Goal: Task Accomplishment & Management: Manage account settings

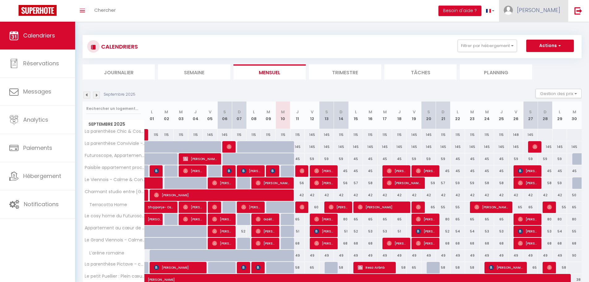
click at [547, 16] on link "[PERSON_NAME]" at bounding box center [533, 11] width 69 height 22
click at [541, 29] on link "Paramètres" at bounding box center [543, 31] width 46 height 11
select select "28"
select select "fr"
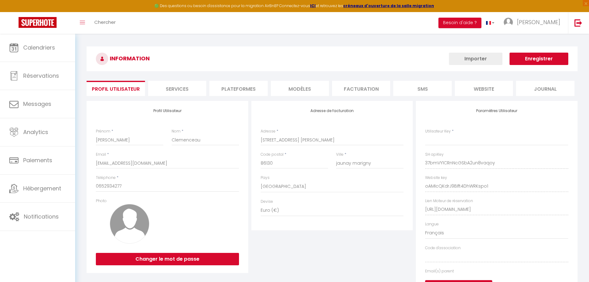
type input "37bmVY1CRnNcGSbA2un8vaqoy"
type input "oAMIcQKdrJ9BIft4DhWRKspo1"
type input "[URL][DOMAIN_NAME]"
select select "fr"
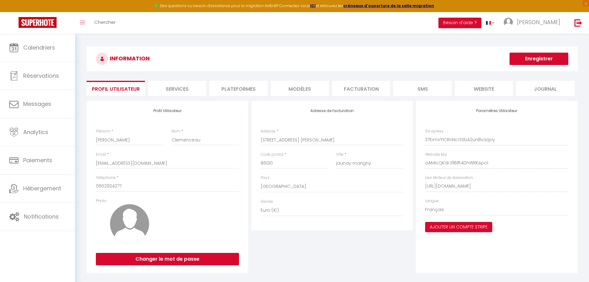
click at [337, 86] on li "Facturation" at bounding box center [361, 88] width 58 height 15
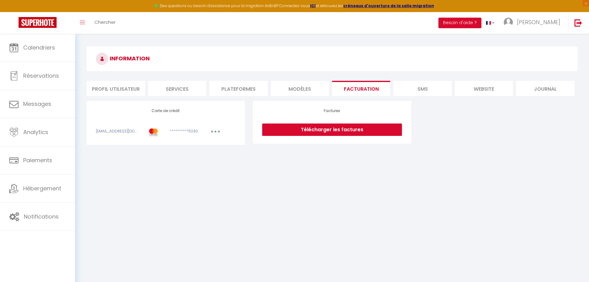
click at [242, 89] on li "Plateformes" at bounding box center [238, 88] width 58 height 15
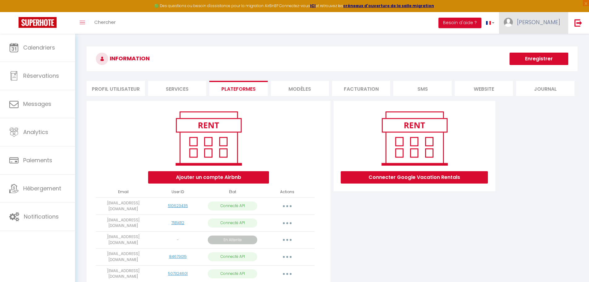
click at [537, 25] on link "[PERSON_NAME]" at bounding box center [533, 23] width 69 height 22
click at [533, 42] on link "Paramètres" at bounding box center [543, 43] width 46 height 11
click at [249, 83] on li "Plateformes" at bounding box center [238, 88] width 58 height 15
click at [238, 87] on li "Plateformes" at bounding box center [238, 88] width 58 height 15
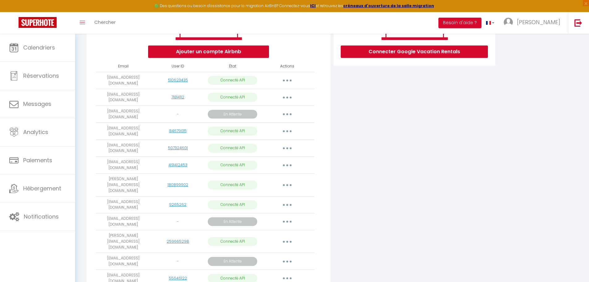
scroll to position [155, 0]
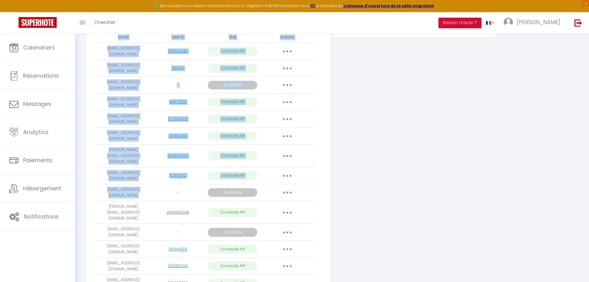
drag, startPoint x: 95, startPoint y: 175, endPoint x: 161, endPoint y: 182, distance: 66.8
click at [161, 182] on div "Ajouter un compte Airbnb Email User ID État Actions [EMAIL_ADDRESS][DOMAIN_NAME…" at bounding box center [209, 124] width 244 height 357
click at [161, 184] on td "-" at bounding box center [178, 192] width 55 height 17
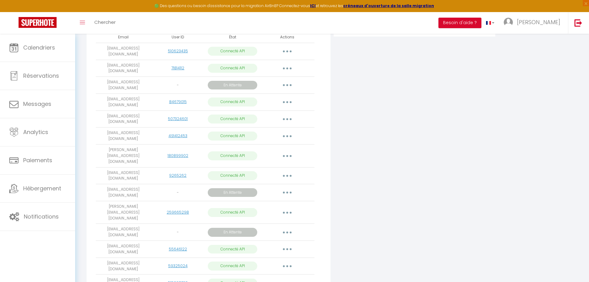
click at [294, 278] on button "button" at bounding box center [287, 283] width 17 height 10
click at [356, 244] on div "Connecter Google Vacation Rentals" at bounding box center [414, 126] width 165 height 361
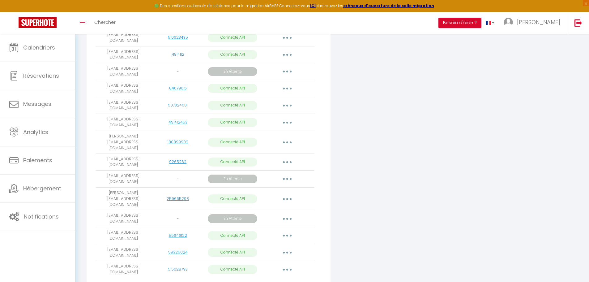
scroll to position [0, 0]
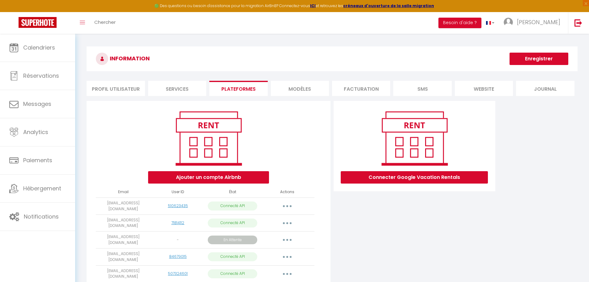
click at [481, 31] on li "Besoin d'aide ?" at bounding box center [459, 23] width 43 height 22
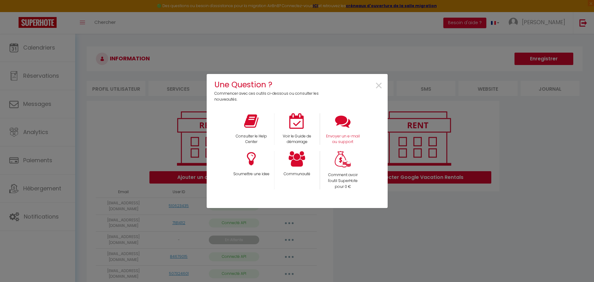
click at [335, 131] on div "Envoyer un e-mail au support" at bounding box center [343, 129] width 46 height 32
click at [344, 138] on p "Envoyer un e-mail au support" at bounding box center [342, 139] width 37 height 12
click at [377, 84] on span "×" at bounding box center [378, 85] width 8 height 19
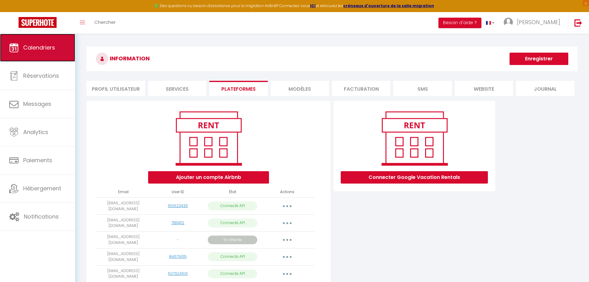
click at [28, 49] on span "Calendriers" at bounding box center [39, 48] width 32 height 8
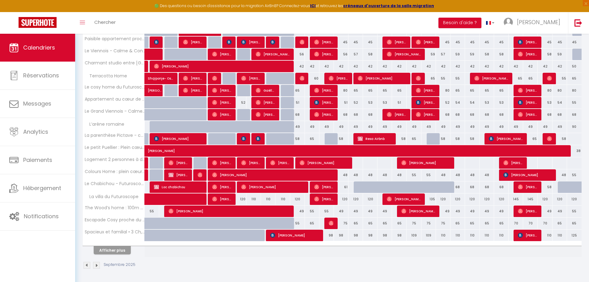
scroll to position [168, 0]
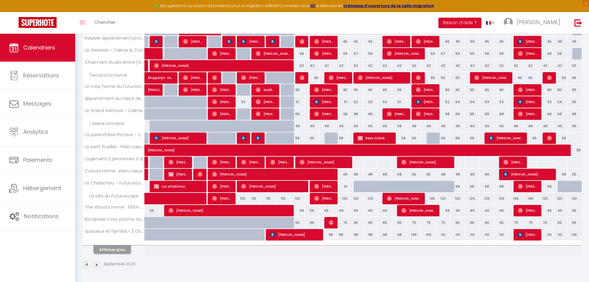
click at [106, 248] on button "Afficher plus" at bounding box center [112, 249] width 37 height 8
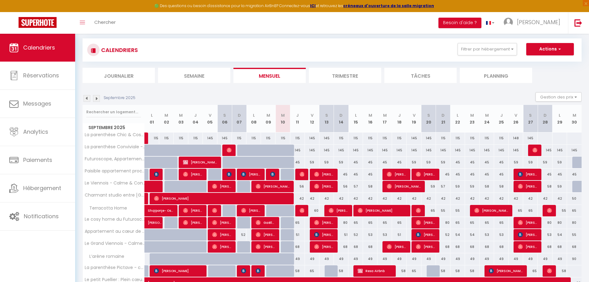
scroll to position [32, 0]
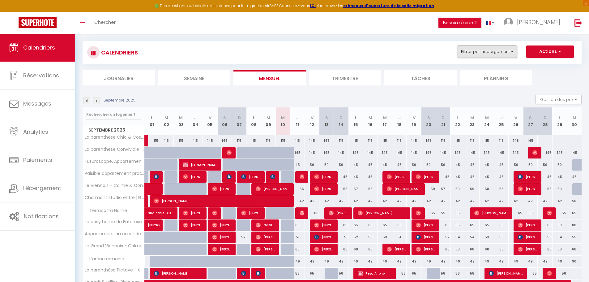
click at [466, 55] on button "Filtrer par hébergement" at bounding box center [487, 51] width 59 height 12
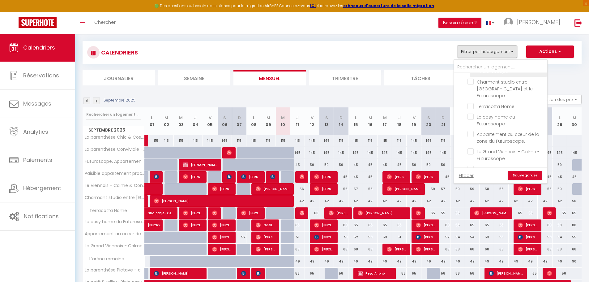
scroll to position [124, 0]
click at [471, 117] on input "Le Grand Viennois - Calme - Futuroscope" at bounding box center [505, 120] width 77 height 6
checkbox input "true"
checkbox input "false"
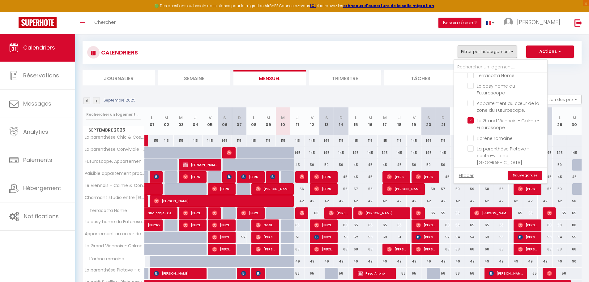
checkbox input "false"
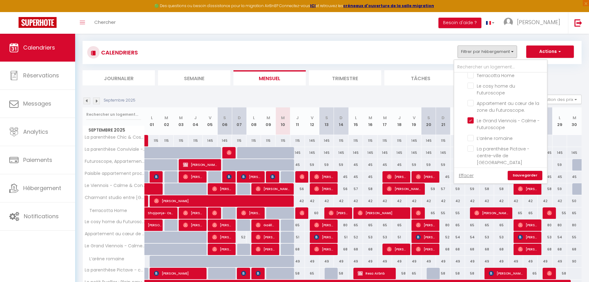
checkbox input "false"
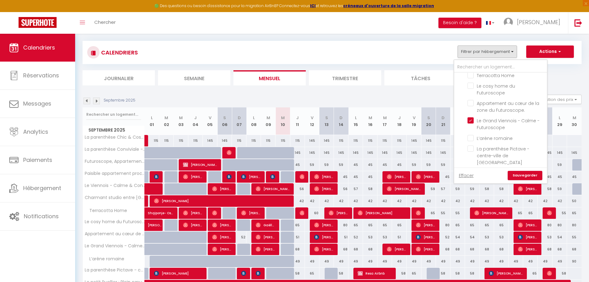
checkbox input "false"
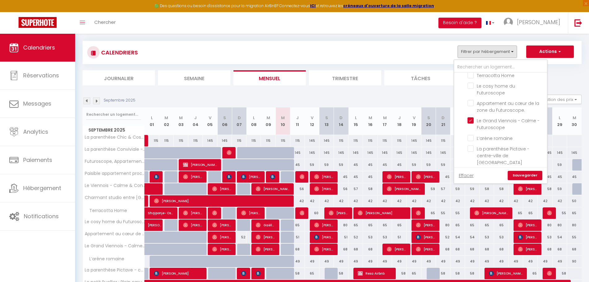
checkbox input "false"
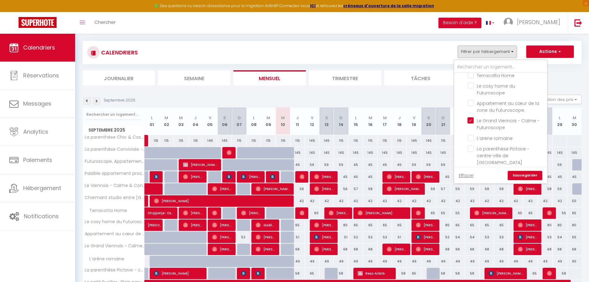
checkbox input "false"
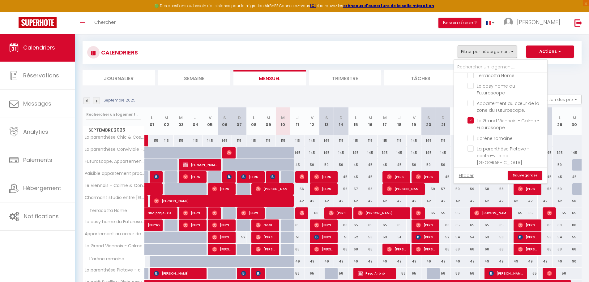
click at [531, 173] on link "Sauvegarder" at bounding box center [525, 175] width 35 height 9
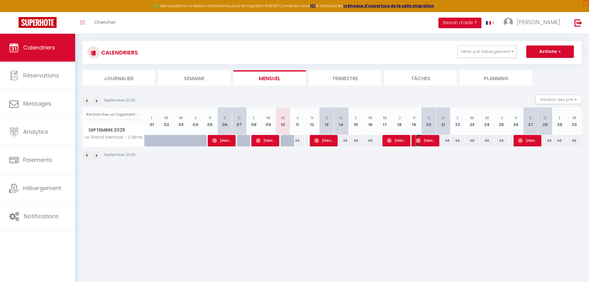
click at [423, 144] on span "[PERSON_NAME]" at bounding box center [425, 140] width 19 height 12
select select "OK"
select select "0"
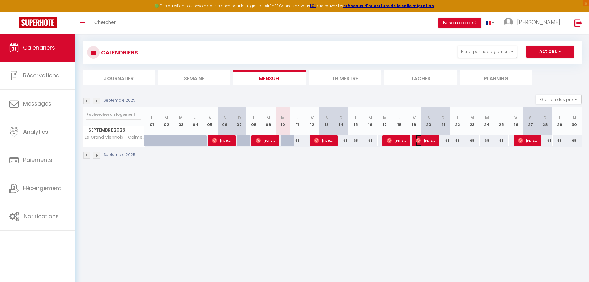
select select "1"
select select
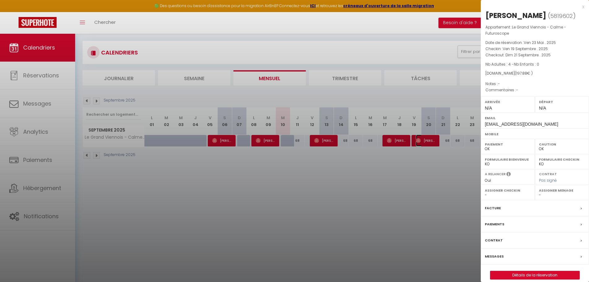
scroll to position [34, 0]
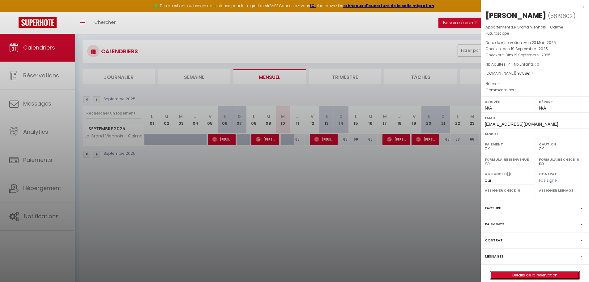
click at [511, 276] on link "Détails de la réservation" at bounding box center [534, 275] width 89 height 8
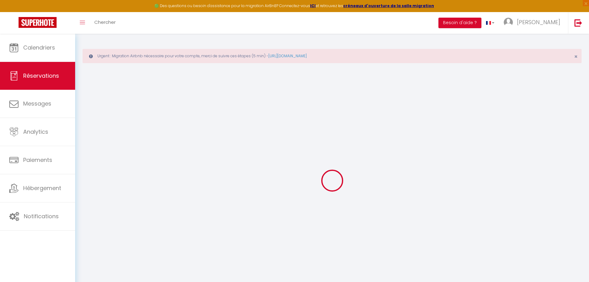
select select
checkbox input "false"
select select
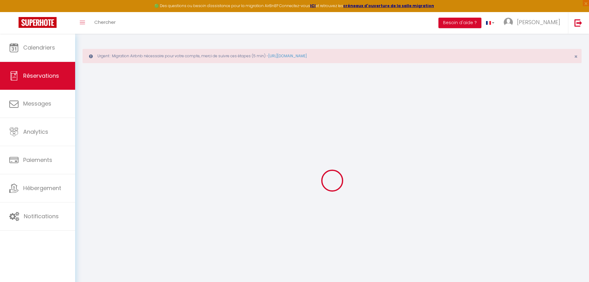
select select
checkbox input "false"
select select
type input "45"
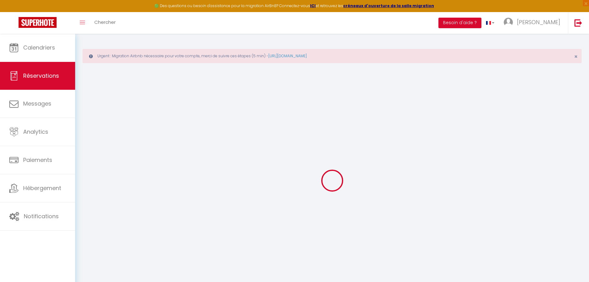
type input "4.88"
select select
checkbox input "false"
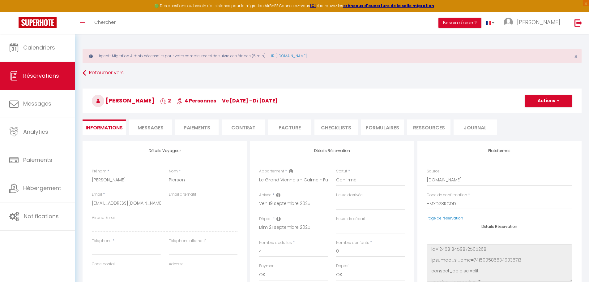
select select
checkbox input "false"
select select
click at [543, 103] on button "Actions" at bounding box center [549, 101] width 48 height 12
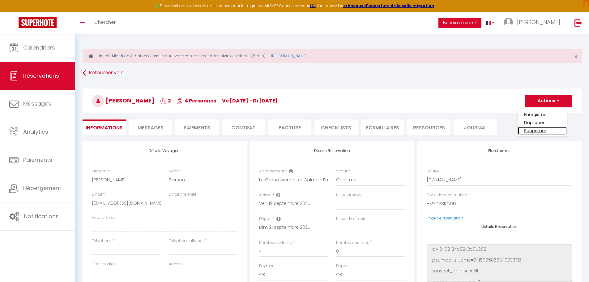
click at [524, 133] on link "Supprimer" at bounding box center [542, 130] width 49 height 8
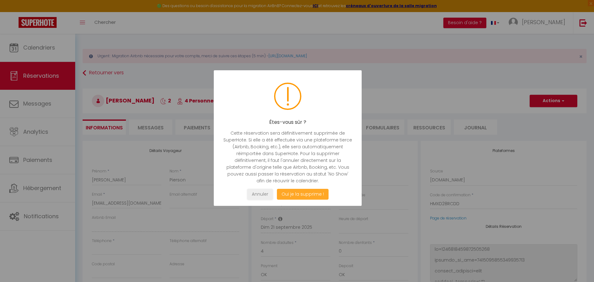
click at [312, 191] on button "Oui je la supprime !" at bounding box center [303, 194] width 52 height 11
click at [304, 195] on button "Oui je la supprime !" at bounding box center [303, 194] width 52 height 11
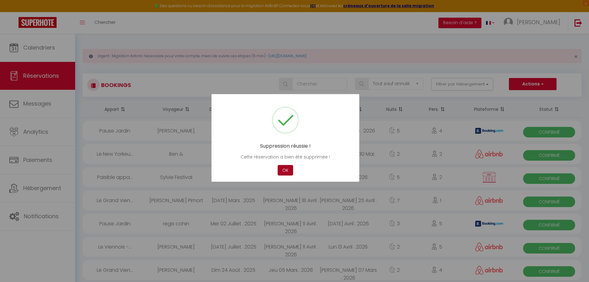
click at [287, 171] on button "OK" at bounding box center [285, 170] width 15 height 11
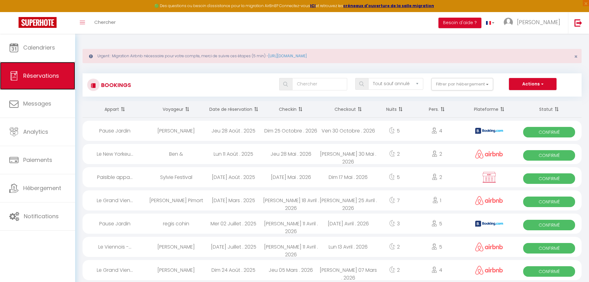
click at [33, 81] on link "Réservations" at bounding box center [37, 76] width 75 height 28
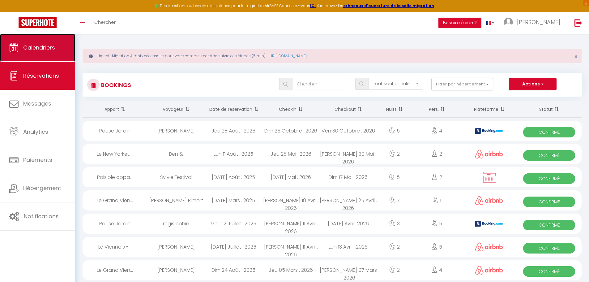
click at [41, 53] on link "Calendriers" at bounding box center [37, 48] width 75 height 28
